Goal: Find specific page/section: Find specific page/section

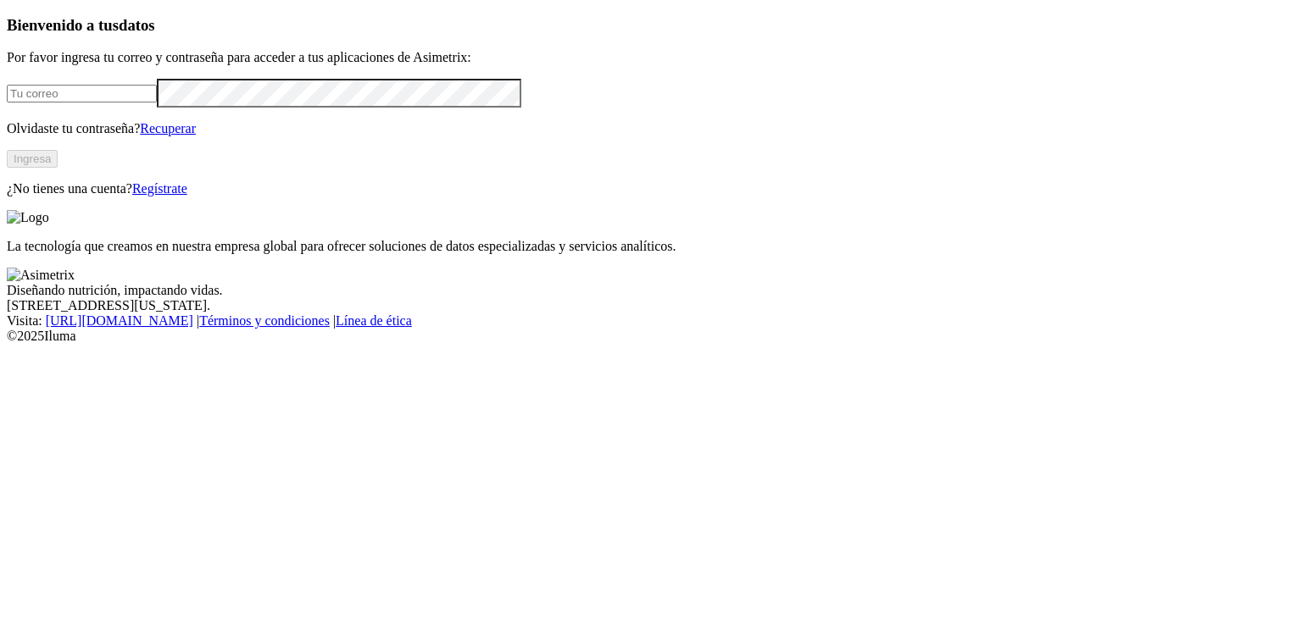
type input "yefry.delgado@asimetrix.co"
click at [58, 168] on button "Ingresa" at bounding box center [32, 159] width 51 height 18
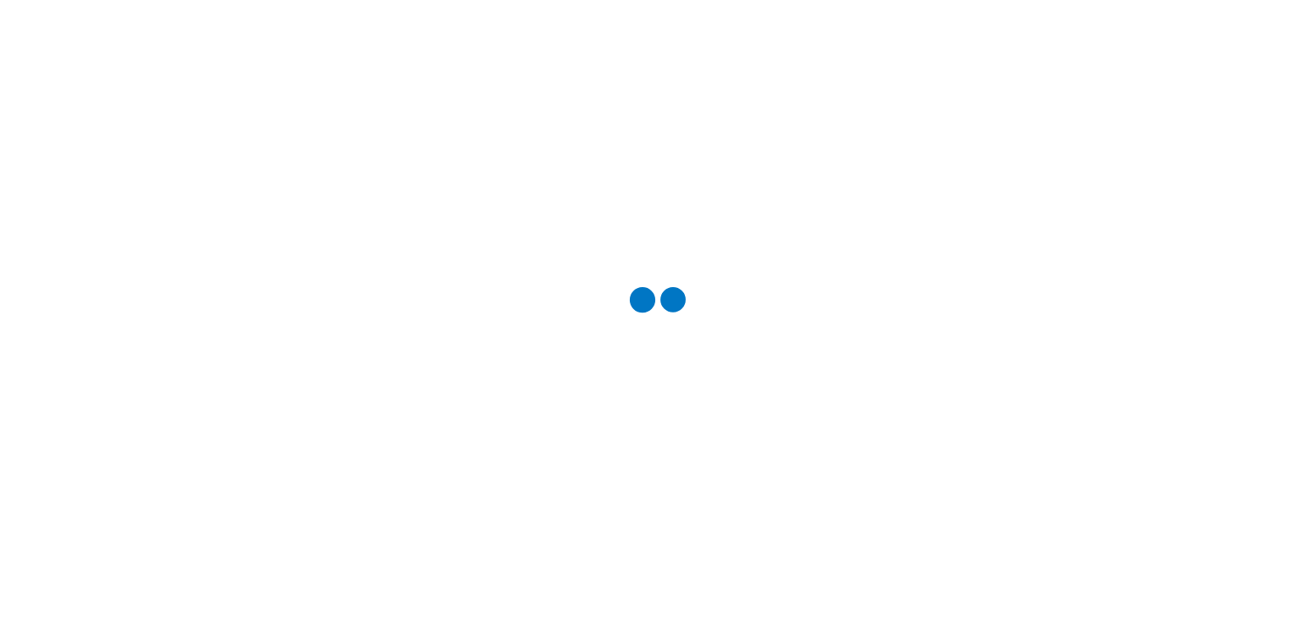
click at [980, 28] on div at bounding box center [658, 312] width 1302 height 625
type input "avi"
